Goal: Information Seeking & Learning: Check status

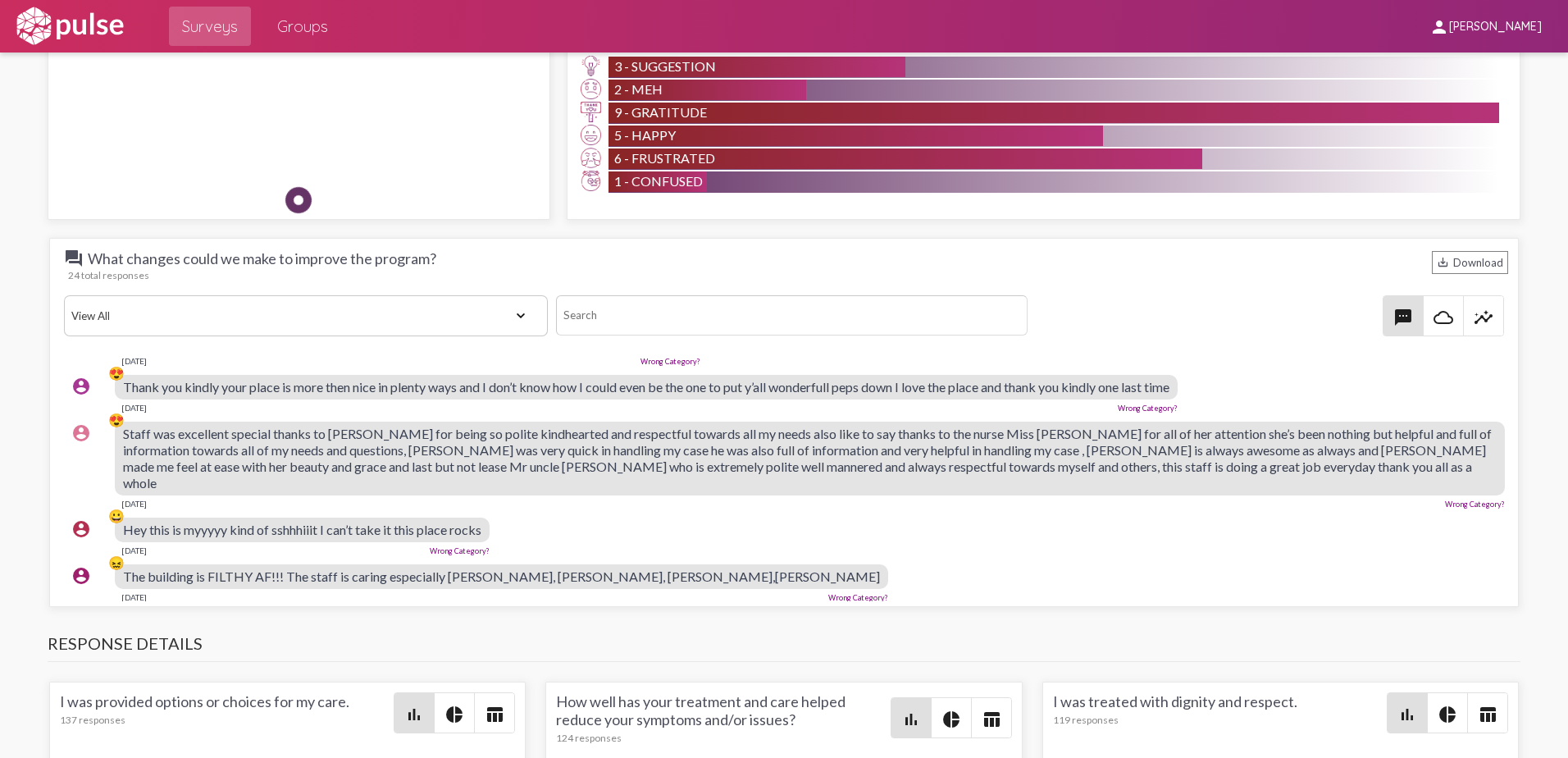
scroll to position [82, 0]
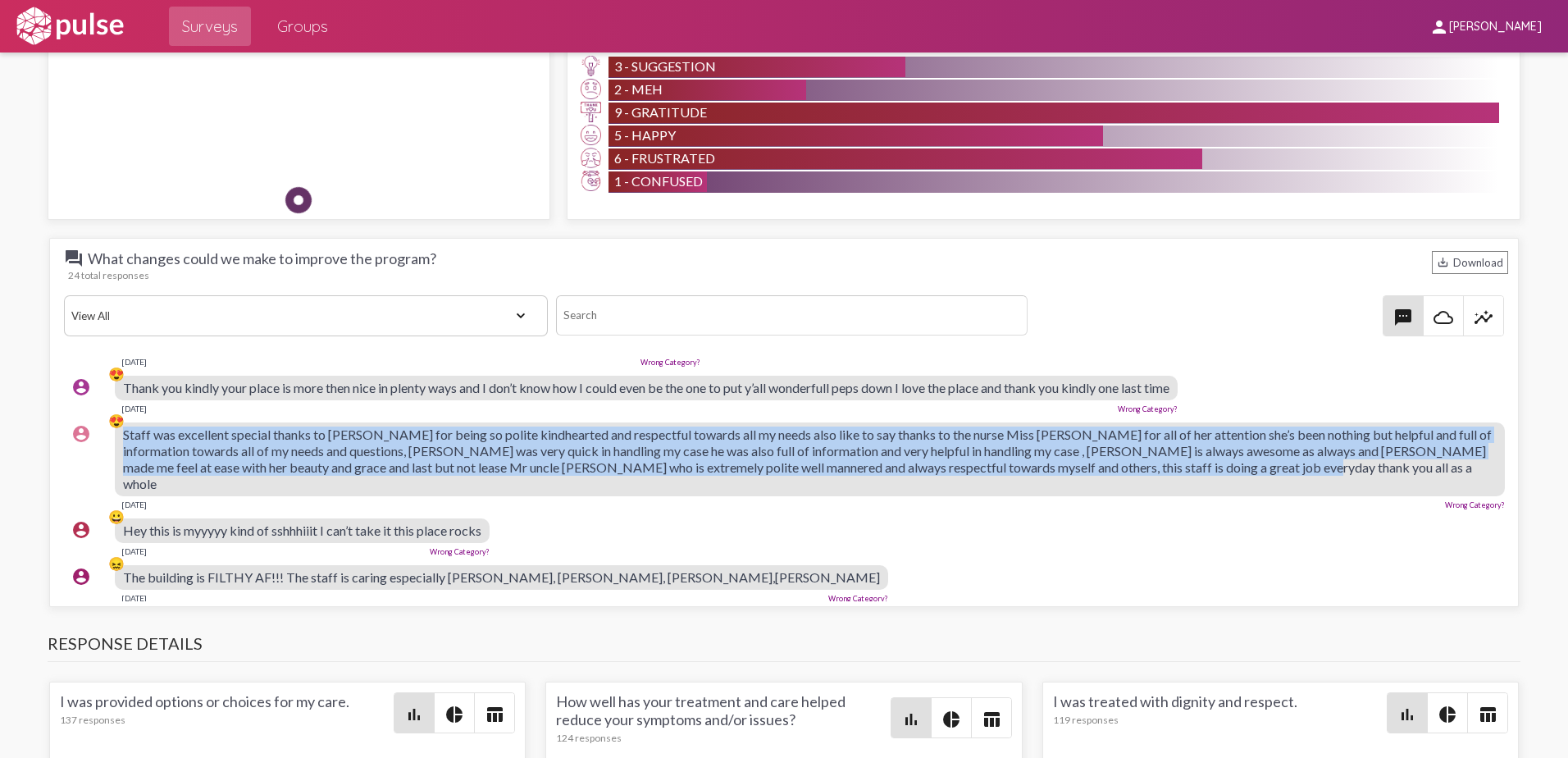
drag, startPoint x: 124, startPoint y: 431, endPoint x: 1324, endPoint y: 469, distance: 1200.6
click at [1324, 469] on div "Staff was excellent special thanks to [PERSON_NAME] for being so polite kindhea…" at bounding box center [809, 459] width 1390 height 74
copy span "Staff was excellent special thanks to [PERSON_NAME] for being so polite kindhea…"
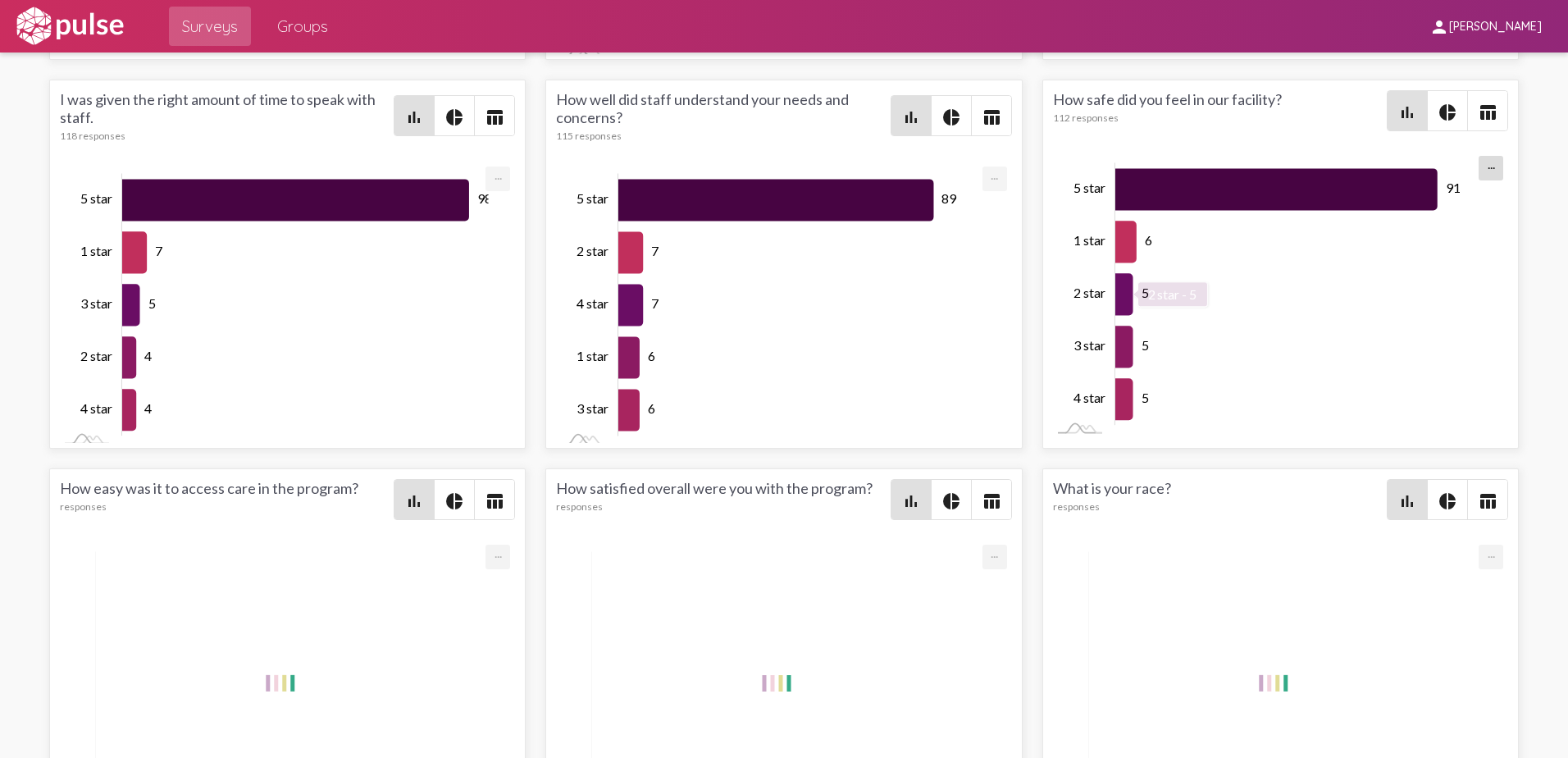
scroll to position [2624, 0]
